Goal: Consume media (video, audio): Consume media (video, audio)

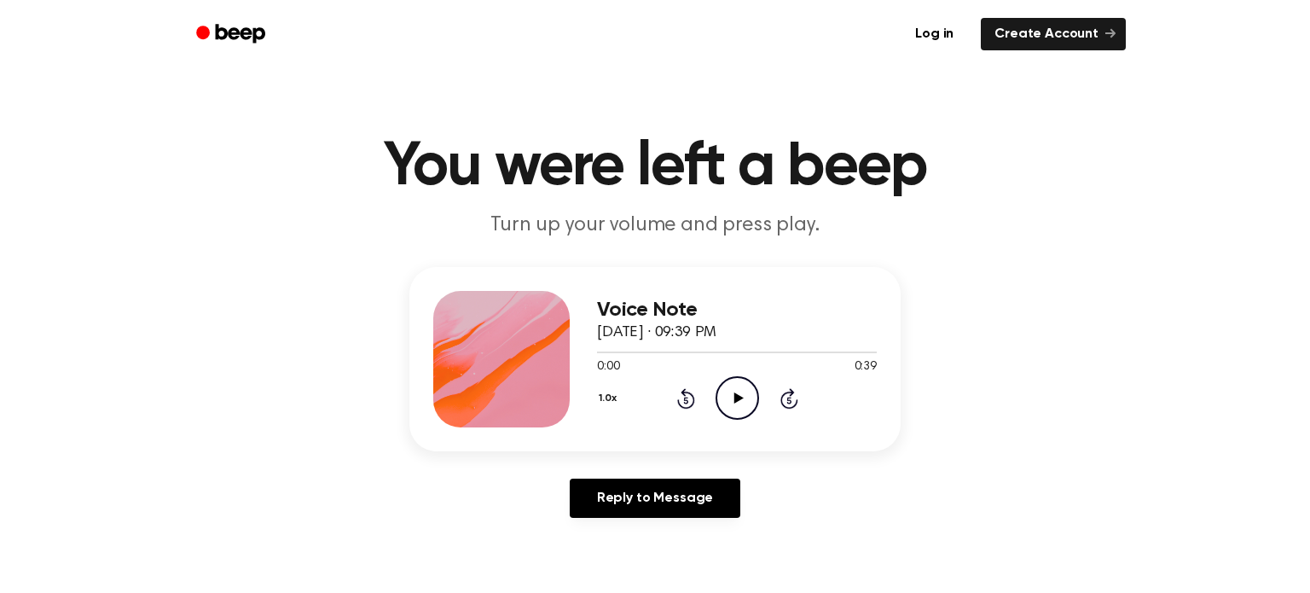
click at [724, 395] on icon "Play Audio" at bounding box center [736, 397] width 43 height 43
click at [753, 403] on icon "Play Audio" at bounding box center [736, 397] width 43 height 43
drag, startPoint x: 651, startPoint y: 351, endPoint x: 554, endPoint y: 355, distance: 97.3
click at [554, 355] on div "Voice Note [DATE] · 09:40 PM 0:26 0:40 Your browser does not support the [objec…" at bounding box center [654, 359] width 491 height 184
click at [599, 352] on div at bounding box center [697, 352] width 200 height 2
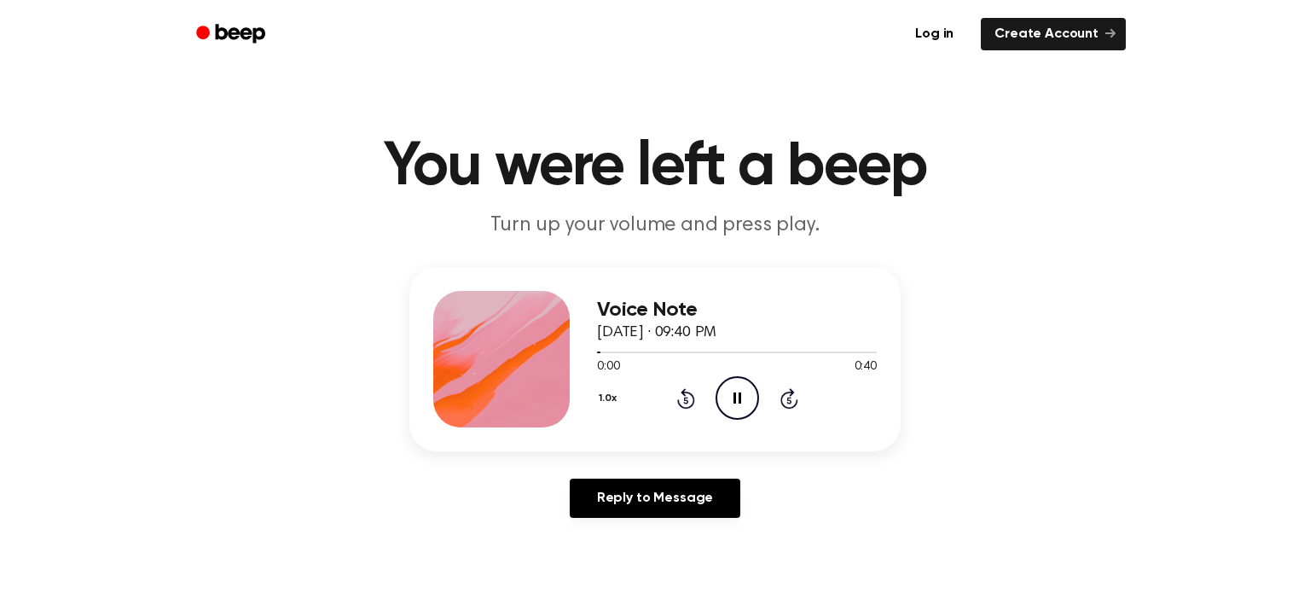
click at [613, 392] on button "1.0x" at bounding box center [610, 398] width 26 height 29
click at [621, 455] on div "0.8x" at bounding box center [630, 470] width 66 height 32
drag, startPoint x: 711, startPoint y: 351, endPoint x: 547, endPoint y: 371, distance: 165.7
click at [547, 371] on div "Voice Note [DATE] · 09:40 PM 0:17 0:40 Your browser does not support the [objec…" at bounding box center [654, 359] width 491 height 184
click at [599, 354] on div at bounding box center [737, 351] width 280 height 14
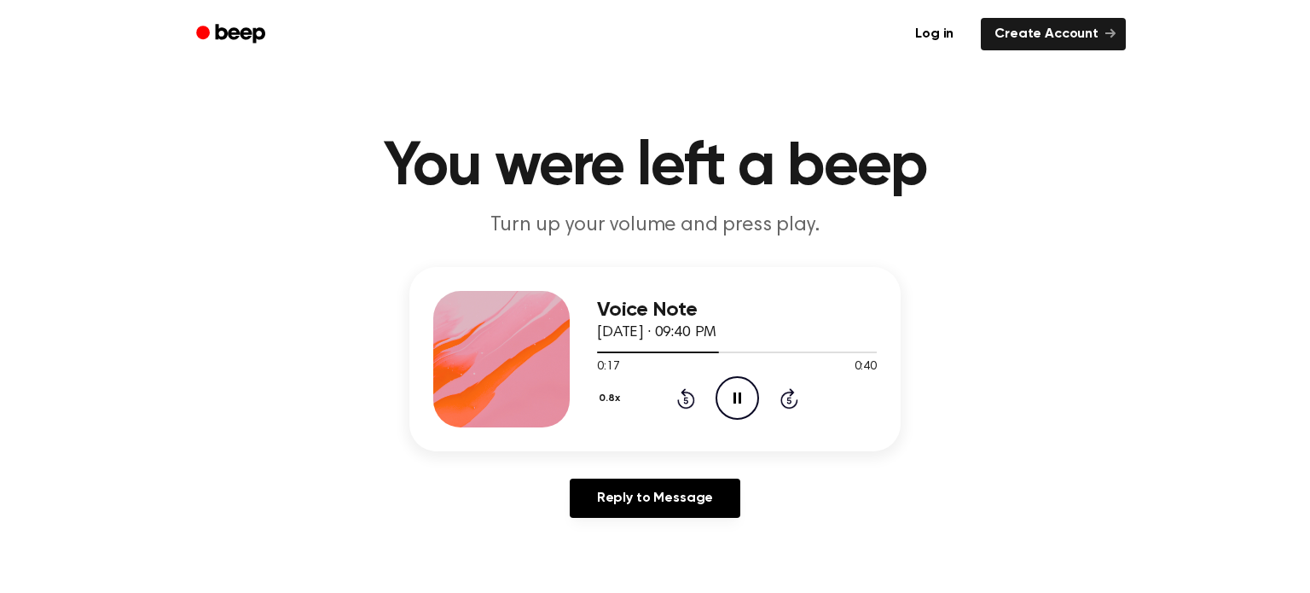
click at [727, 385] on icon "Pause Audio" at bounding box center [736, 397] width 43 height 43
